Goal: Task Accomplishment & Management: Use online tool/utility

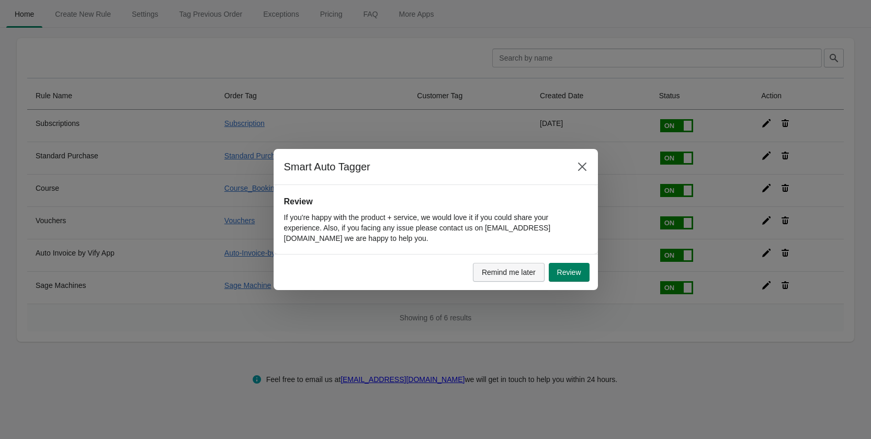
click at [511, 268] on span "Remind me later" at bounding box center [509, 272] width 54 height 8
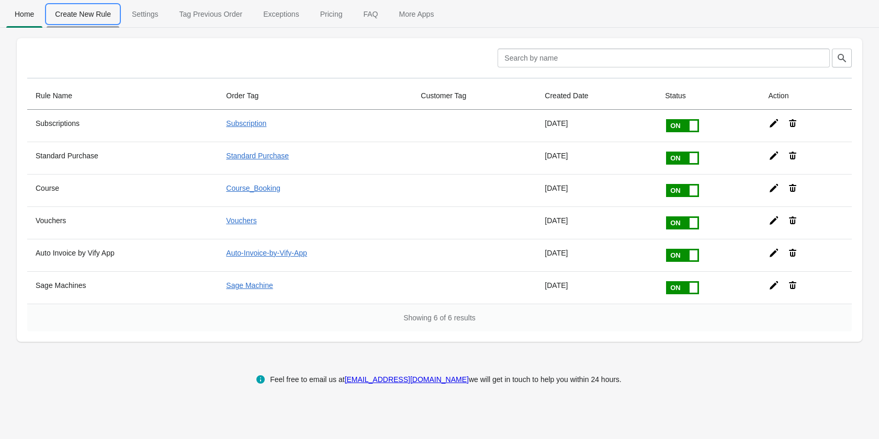
click at [72, 17] on span "Create New Rule" at bounding box center [83, 14] width 73 height 19
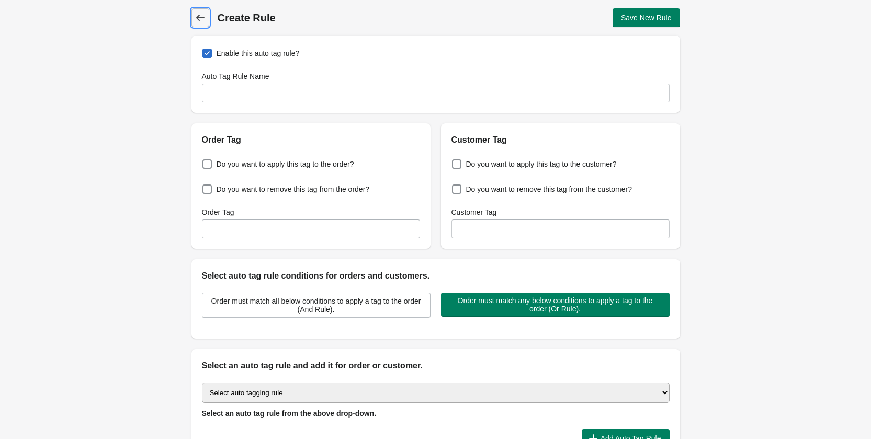
click at [202, 18] on icon at bounding box center [200, 18] width 8 height 6
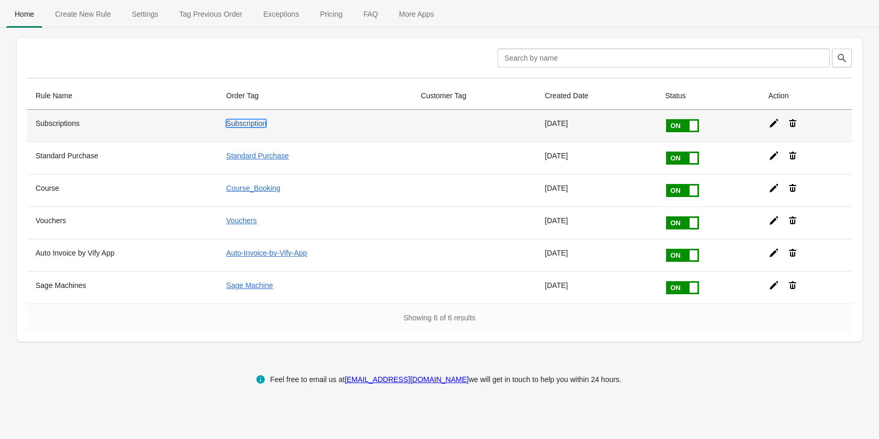
click at [241, 123] on link "Subscription" at bounding box center [246, 123] width 40 height 8
click at [771, 124] on icon at bounding box center [773, 123] width 10 height 10
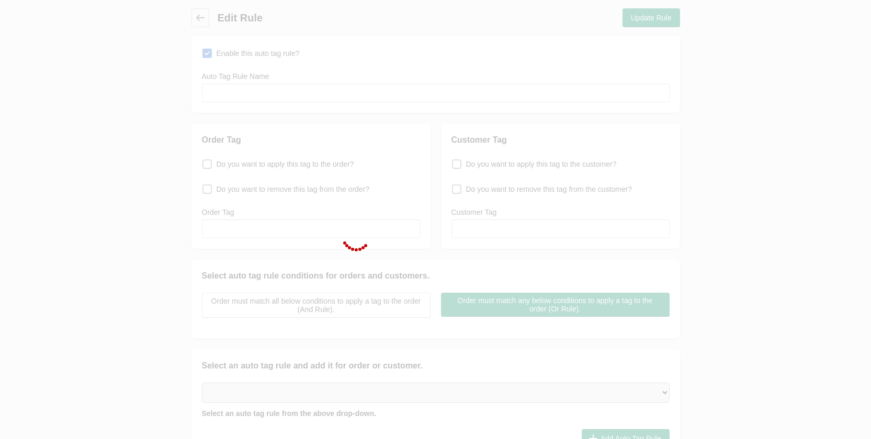
type input "Subscriptions"
checkbox input "true"
type input "Subscription"
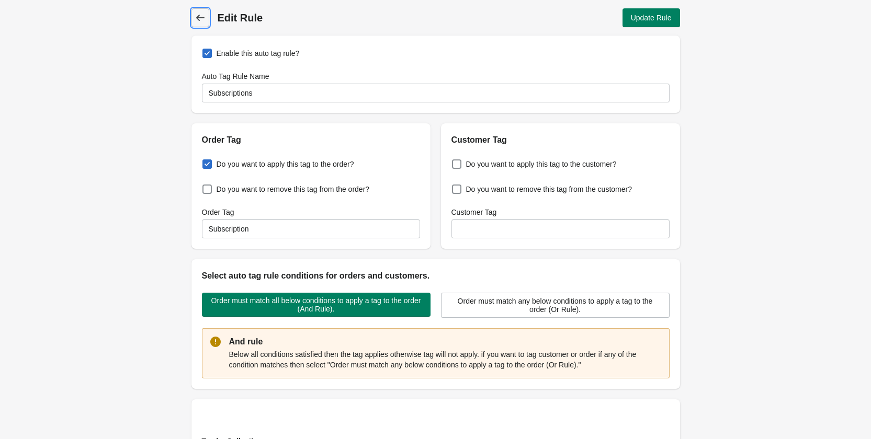
click at [203, 18] on icon at bounding box center [200, 18] width 8 height 6
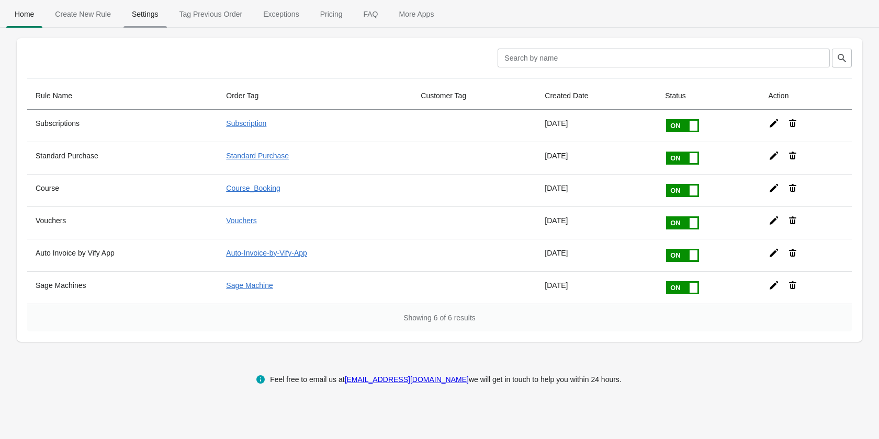
click at [162, 14] on span "Settings" at bounding box center [144, 14] width 43 height 19
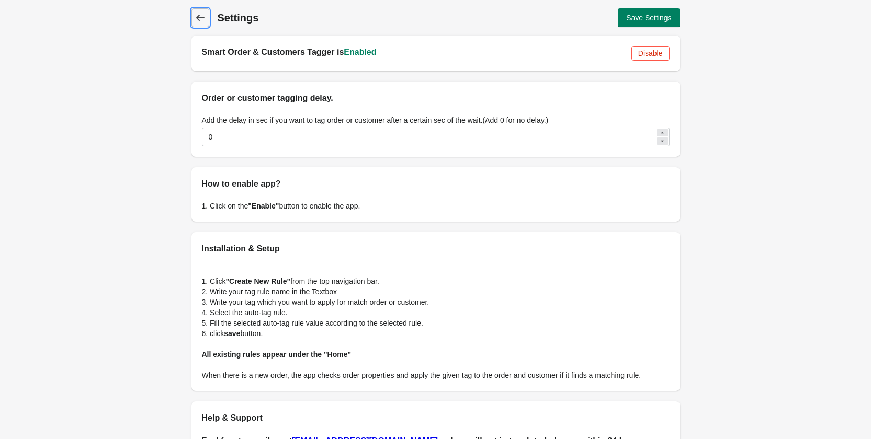
click at [197, 16] on icon at bounding box center [200, 18] width 10 height 10
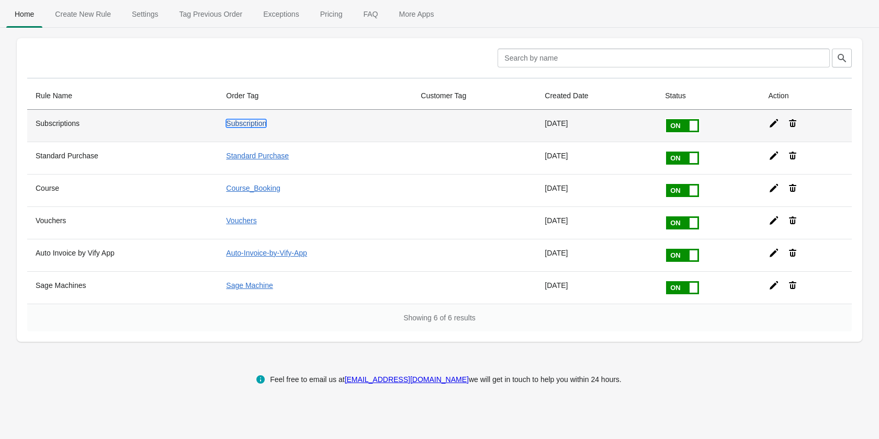
click at [245, 122] on link "Subscription" at bounding box center [246, 123] width 40 height 8
click at [772, 121] on icon at bounding box center [773, 123] width 10 height 10
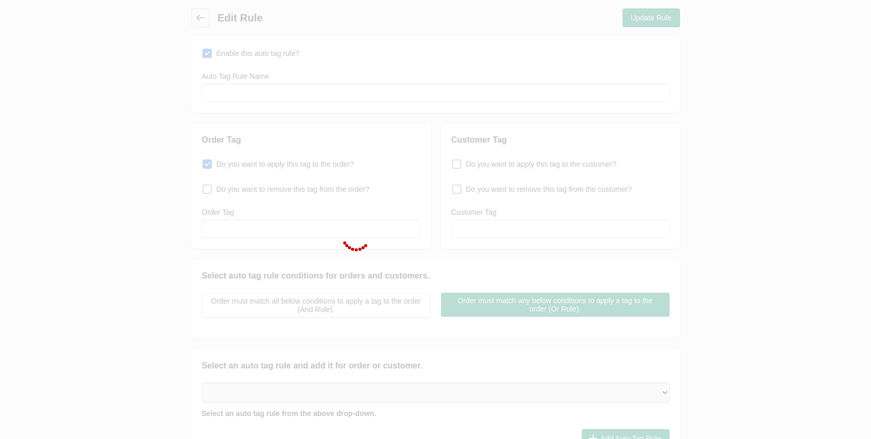
type input "Subscriptions"
checkbox input "true"
type input "Subscription"
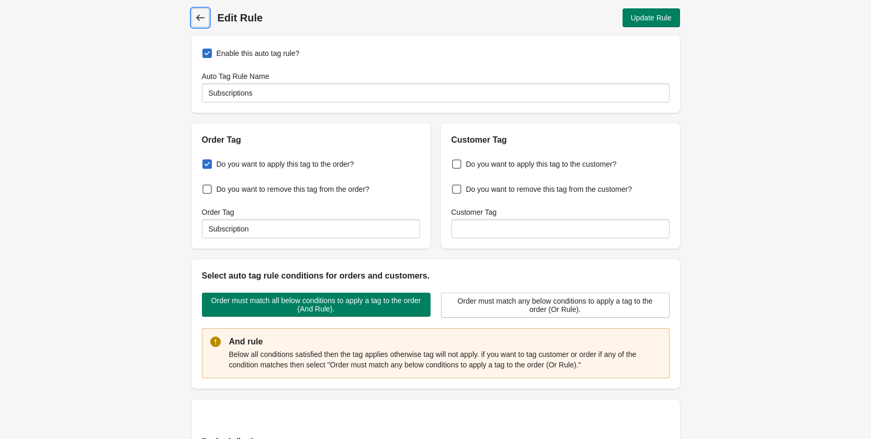
click at [198, 17] on icon at bounding box center [200, 18] width 8 height 6
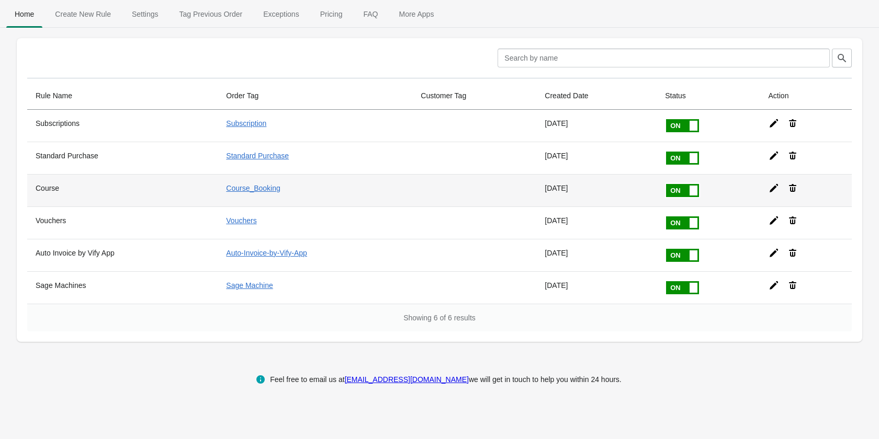
click at [774, 189] on icon at bounding box center [773, 188] width 8 height 8
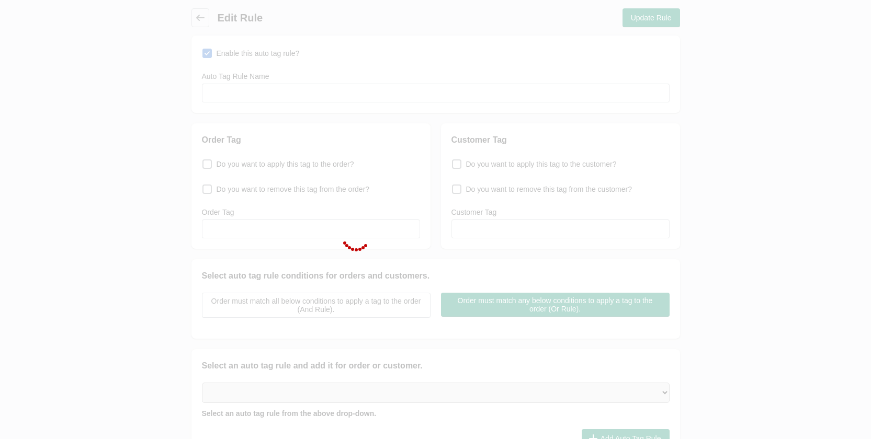
type input "Course"
checkbox input "true"
type input "Course_Booking"
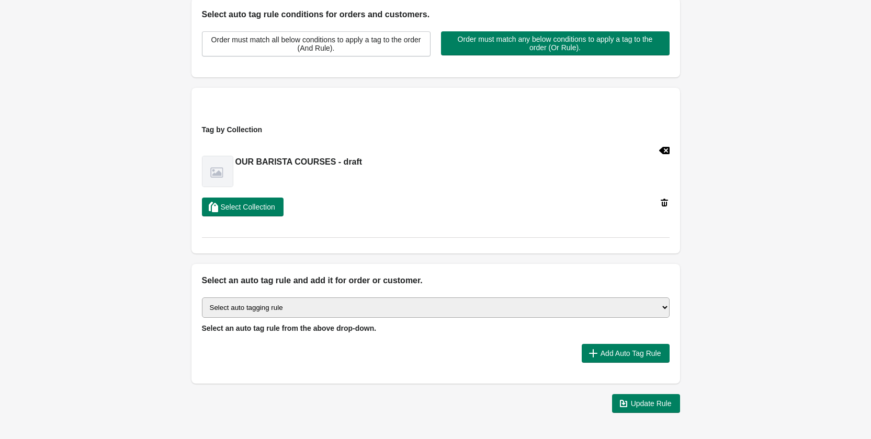
scroll to position [209, 0]
